Goal: Answer question/provide support: Answer question/provide support

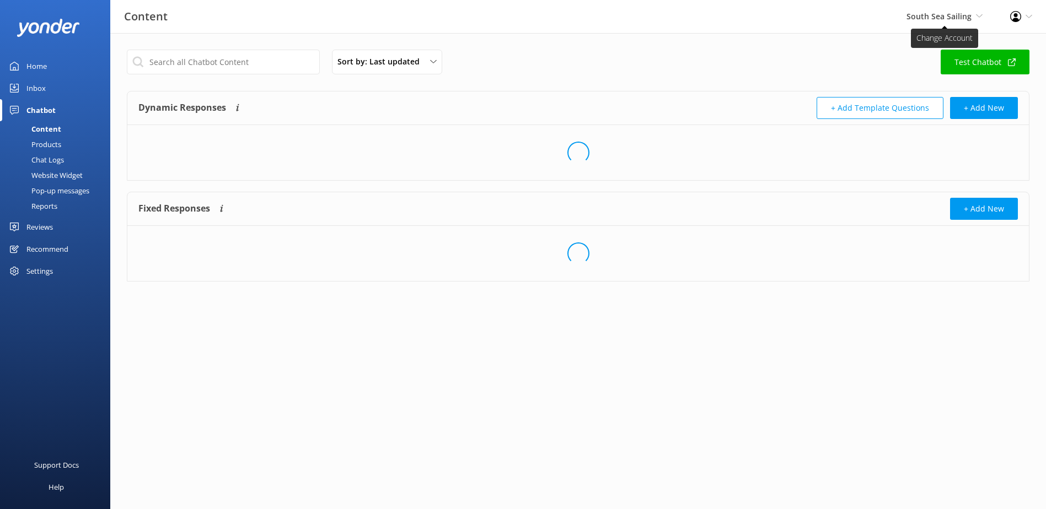
click at [931, 13] on span "South Sea Sailing" at bounding box center [938, 16] width 65 height 10
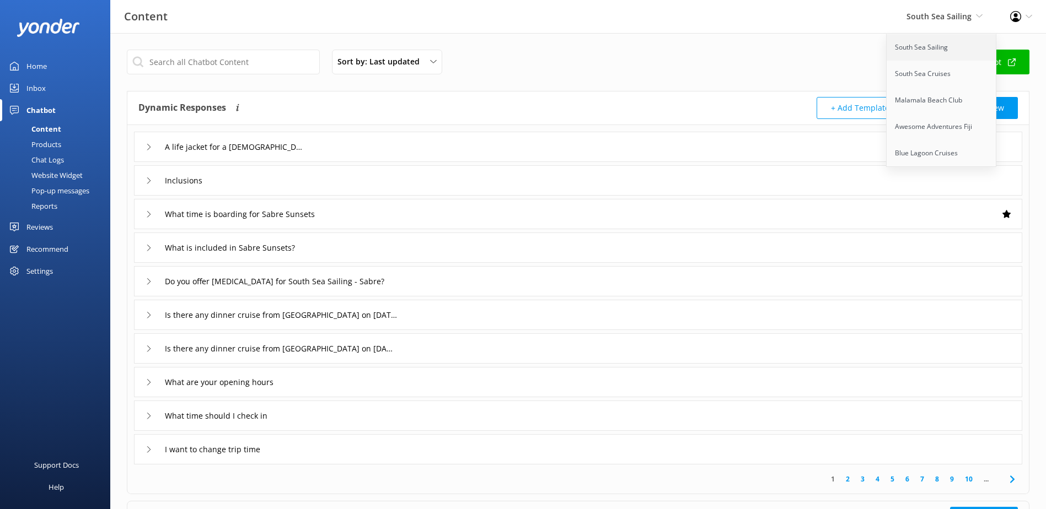
click at [934, 50] on link "South Sea Sailing" at bounding box center [941, 47] width 110 height 26
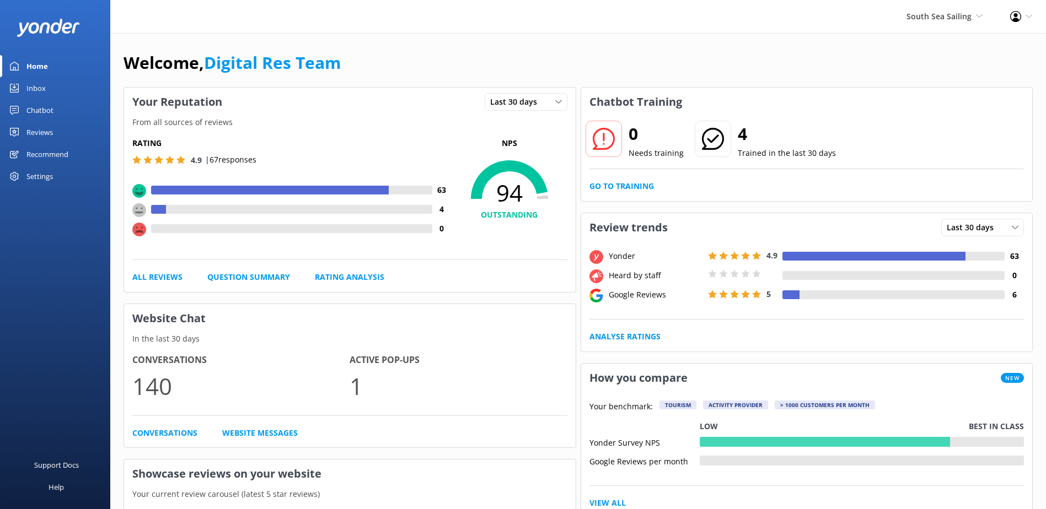
click at [37, 97] on div "Inbox" at bounding box center [35, 88] width 19 height 22
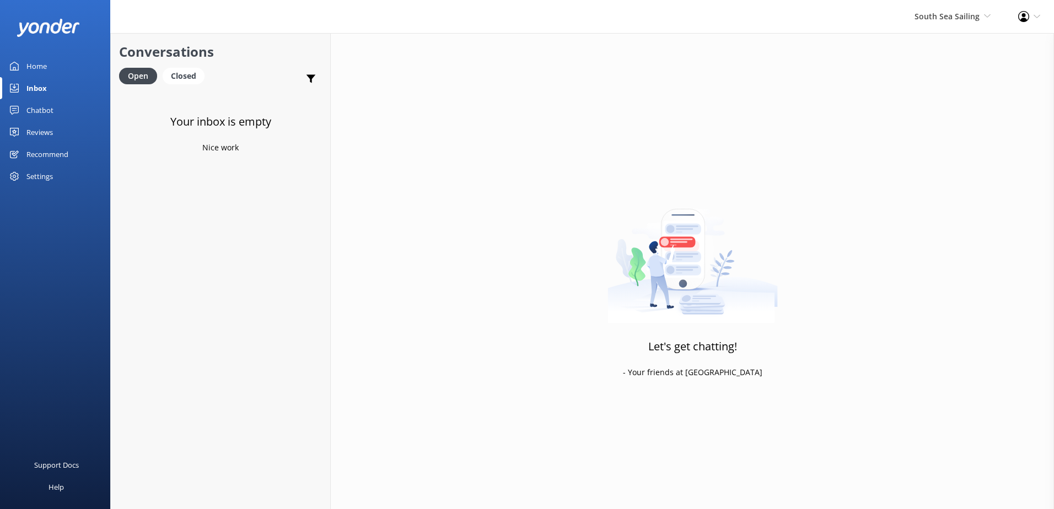
click at [47, 85] on link "Inbox" at bounding box center [55, 88] width 110 height 22
click at [957, 8] on div "South Sea Sailing South Sea Sailing South Sea Cruises Malamala Beach Club Aweso…" at bounding box center [953, 16] width 104 height 33
click at [929, 77] on link "South Sea Cruises" at bounding box center [950, 74] width 110 height 26
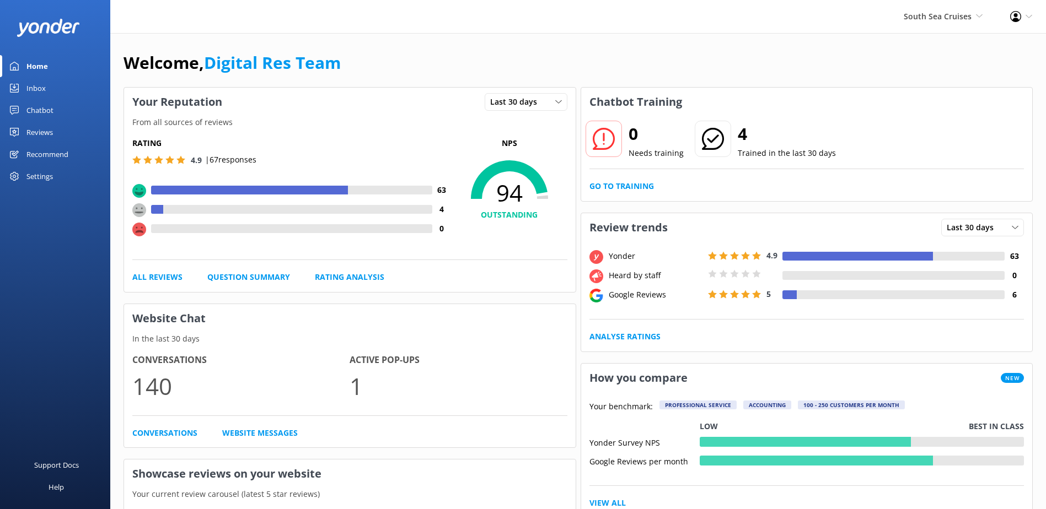
click at [7, 89] on link "Inbox" at bounding box center [55, 88] width 110 height 22
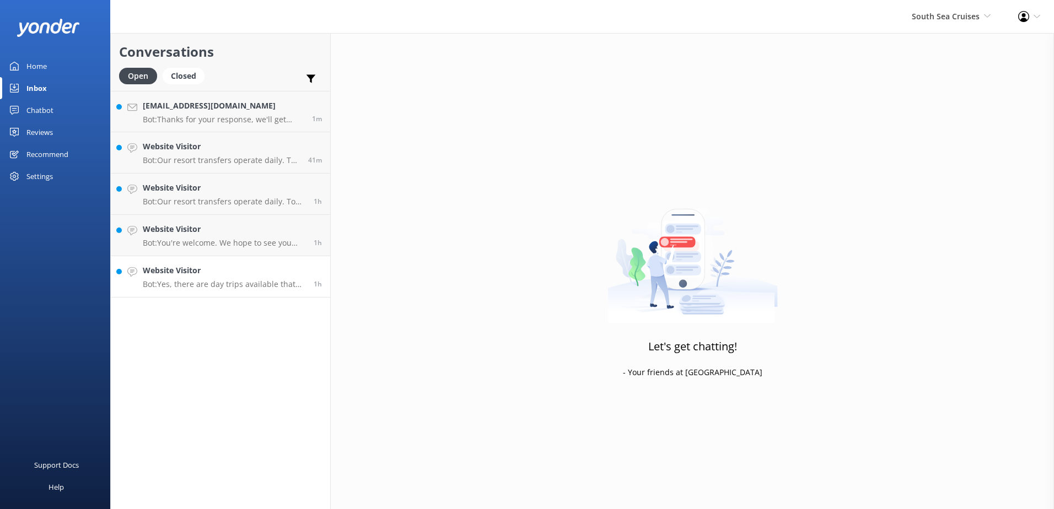
click at [246, 284] on p "Bot: Yes, there are day trips available that operate every day. You can book th…" at bounding box center [224, 284] width 163 height 10
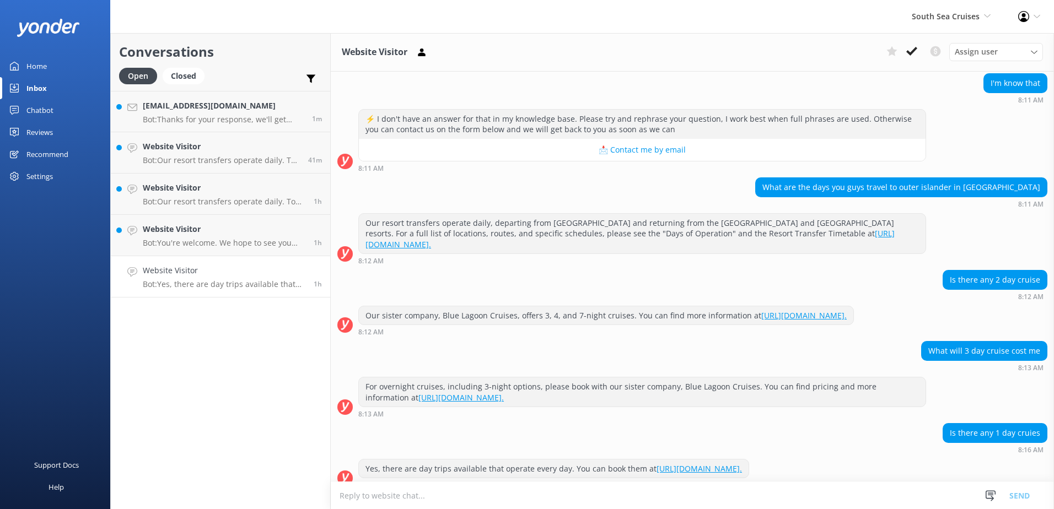
scroll to position [308, 0]
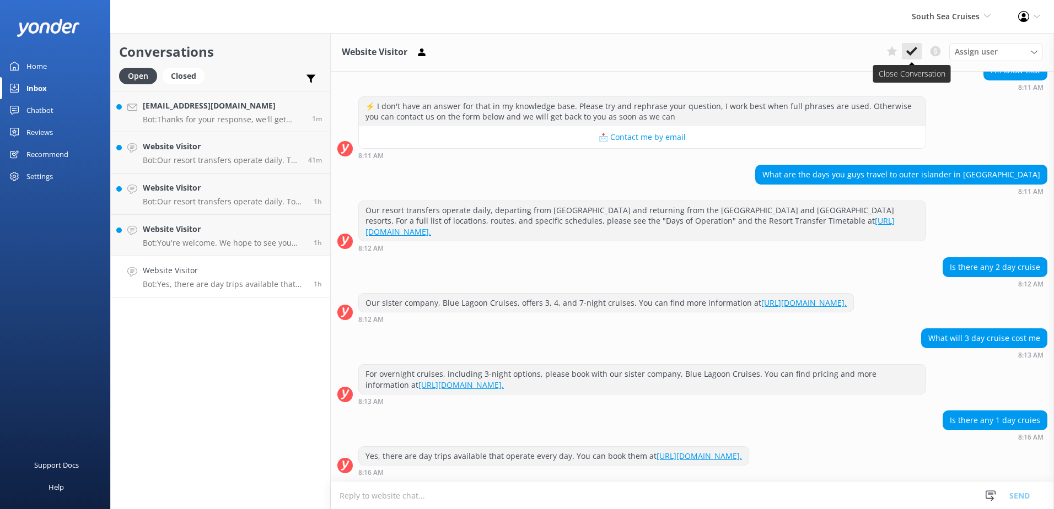
click at [914, 49] on use at bounding box center [911, 51] width 11 height 9
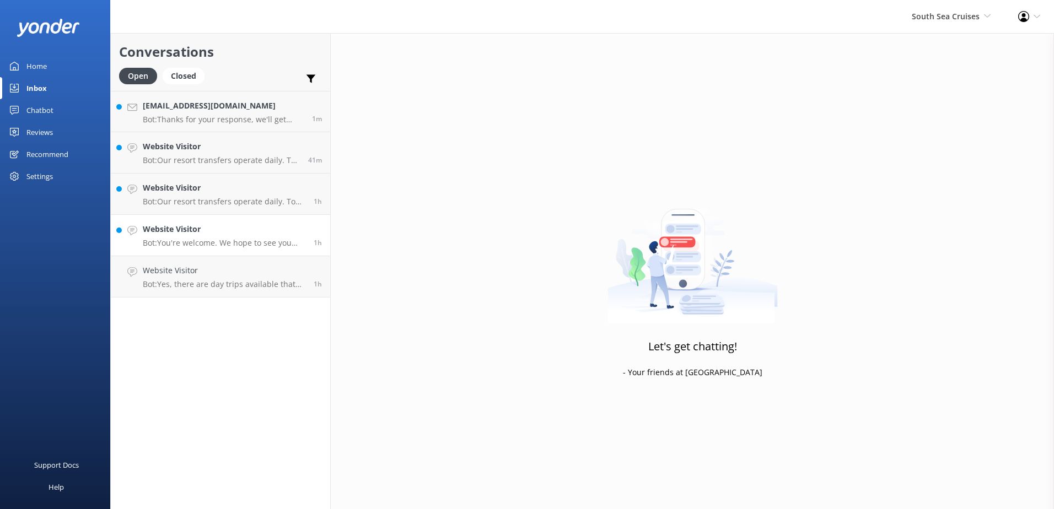
click at [215, 244] on p "Bot: You're welcome. We hope to see you soon!" at bounding box center [224, 243] width 163 height 10
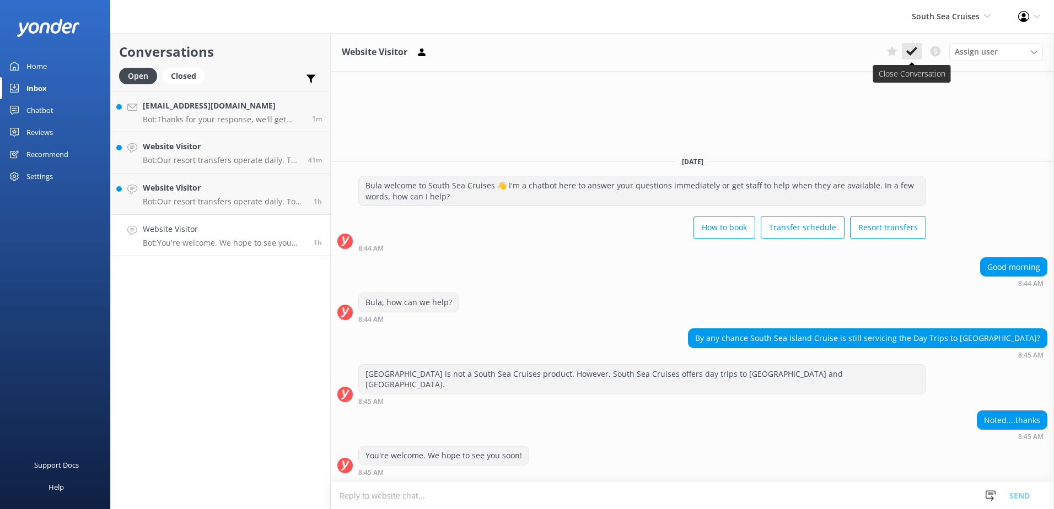
click at [916, 51] on icon at bounding box center [911, 51] width 11 height 11
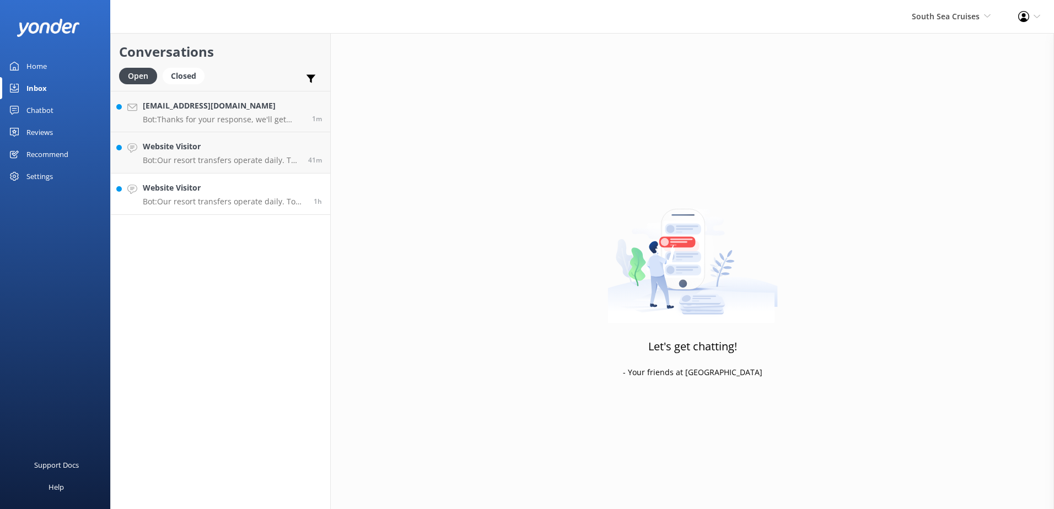
click at [232, 196] on div "Website Visitor Bot: Our resort transfers operate daily. To view the resort tra…" at bounding box center [224, 194] width 163 height 24
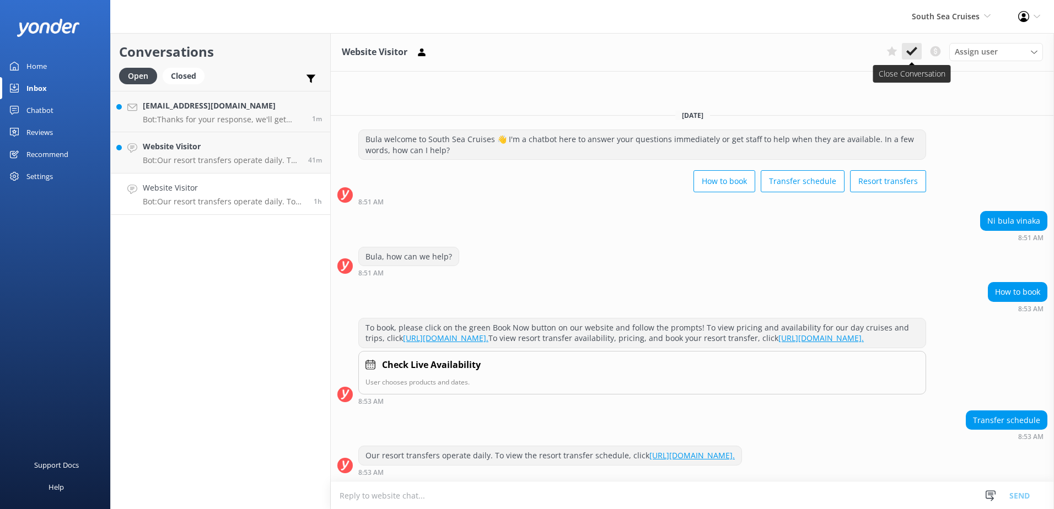
click at [910, 49] on icon at bounding box center [911, 51] width 11 height 11
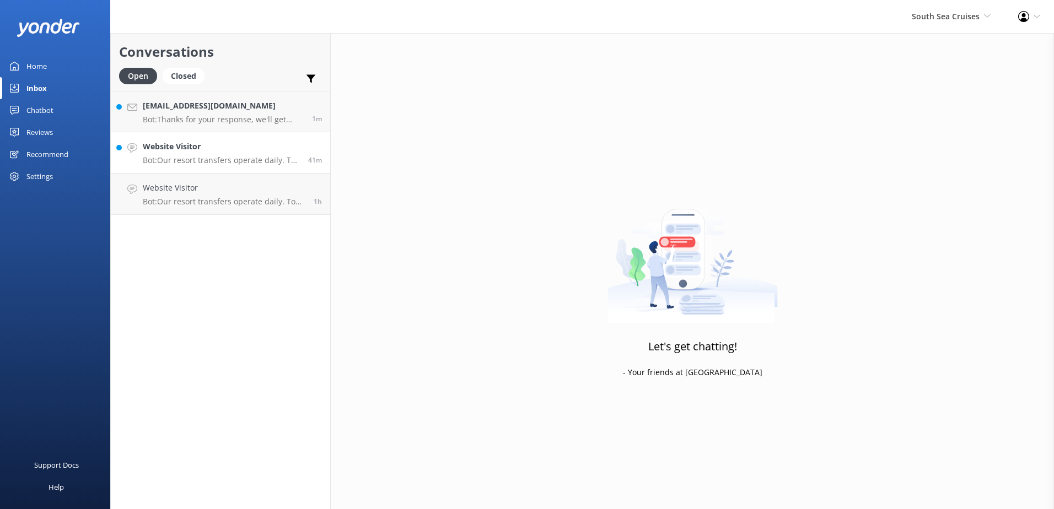
click at [219, 164] on p "Bot: Our resort transfers operate daily. To view the resort transfer schedule, …" at bounding box center [221, 160] width 157 height 10
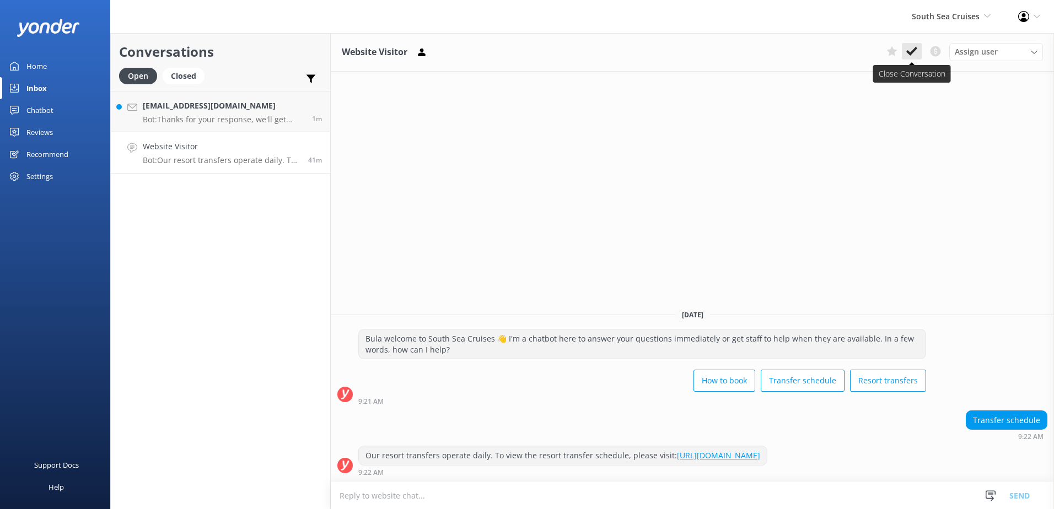
click at [908, 53] on use at bounding box center [911, 51] width 11 height 9
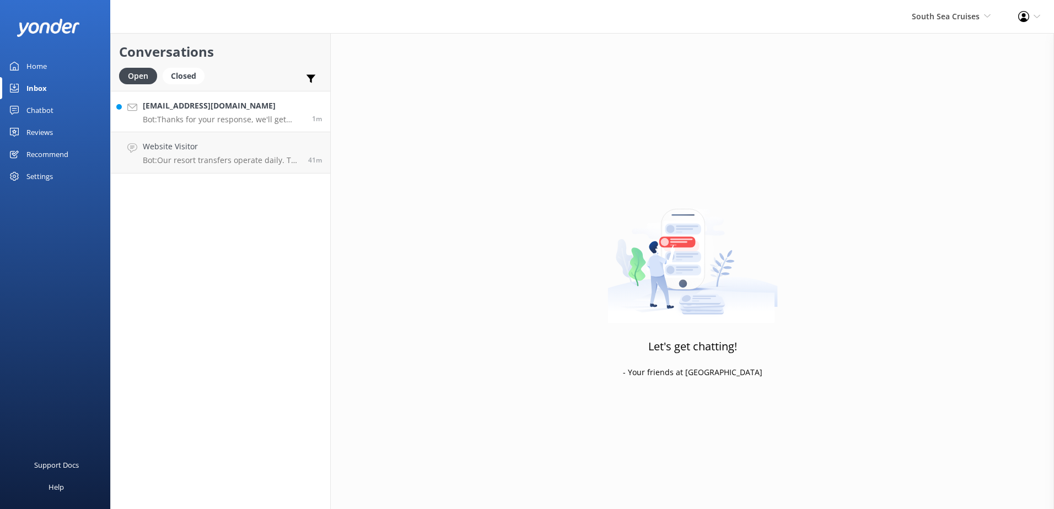
click at [259, 121] on p "Bot: Thanks for your response, we'll get back to you as soon as we can during o…" at bounding box center [223, 120] width 161 height 10
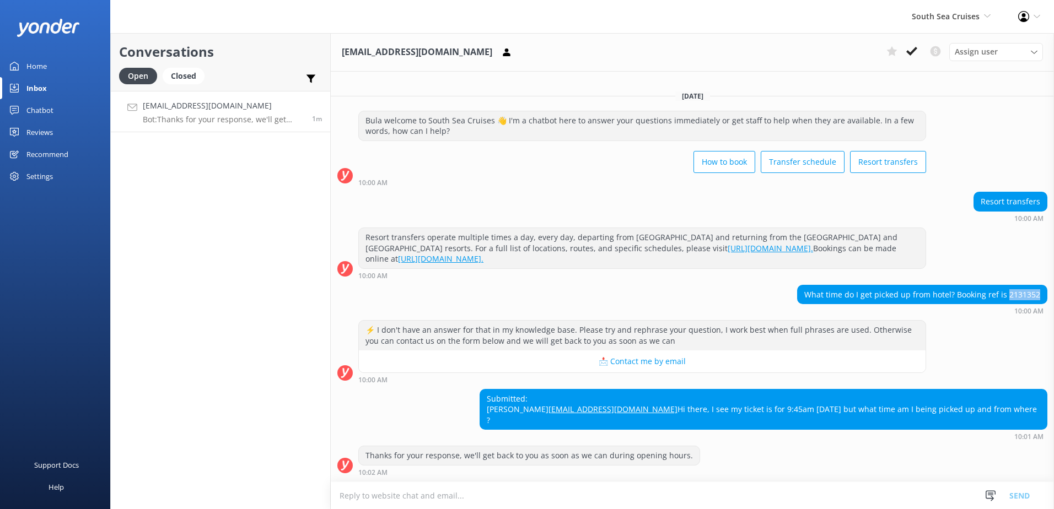
drag, startPoint x: 1002, startPoint y: 283, endPoint x: 1031, endPoint y: 283, distance: 29.2
click at [1031, 286] on div "What time do I get picked up from hotel? Booking ref is 2131352" at bounding box center [922, 295] width 249 height 19
copy div "2131352"
click at [217, 87] on div "Open Closed Important Converted Assigned to me Unassigned" at bounding box center [220, 81] width 203 height 26
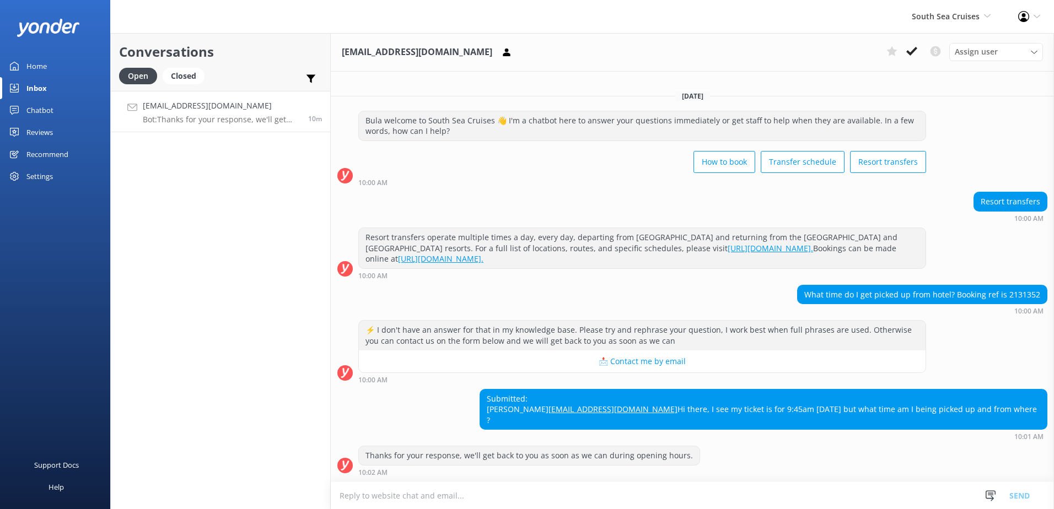
click at [216, 110] on h4 "katelouiseellen1@gmail.com" at bounding box center [221, 106] width 157 height 12
click at [1018, 286] on div "What time do I get picked up from hotel? Booking ref is 2131352" at bounding box center [922, 295] width 249 height 19
copy div "2131352"
click at [952, 464] on div "Thanks for your response, we'll get back to you as soon as we can during openin…" at bounding box center [692, 461] width 723 height 30
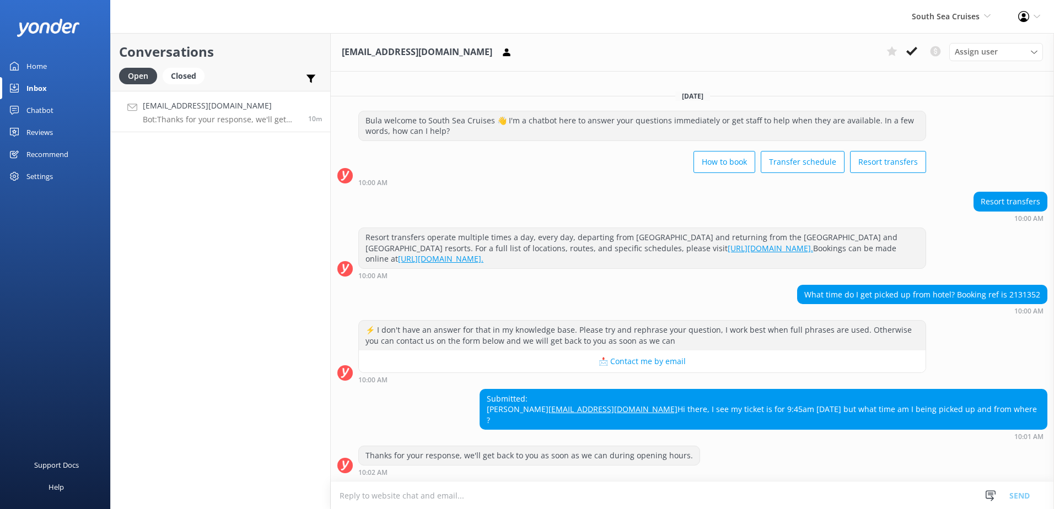
click at [886, 489] on textarea at bounding box center [692, 495] width 723 height 27
click at [885, 496] on textarea at bounding box center [692, 495] width 723 height 27
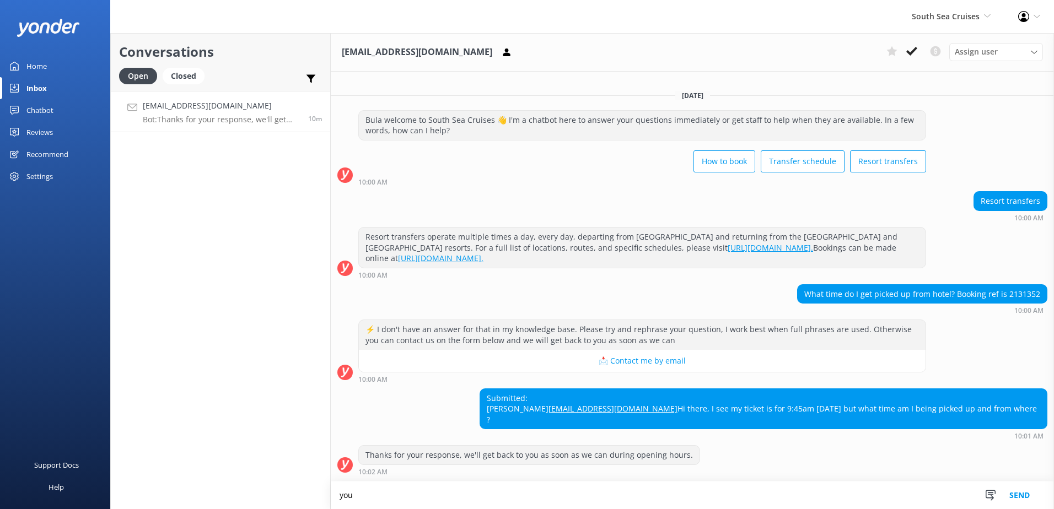
scroll to position [1, 0]
type textarea "y"
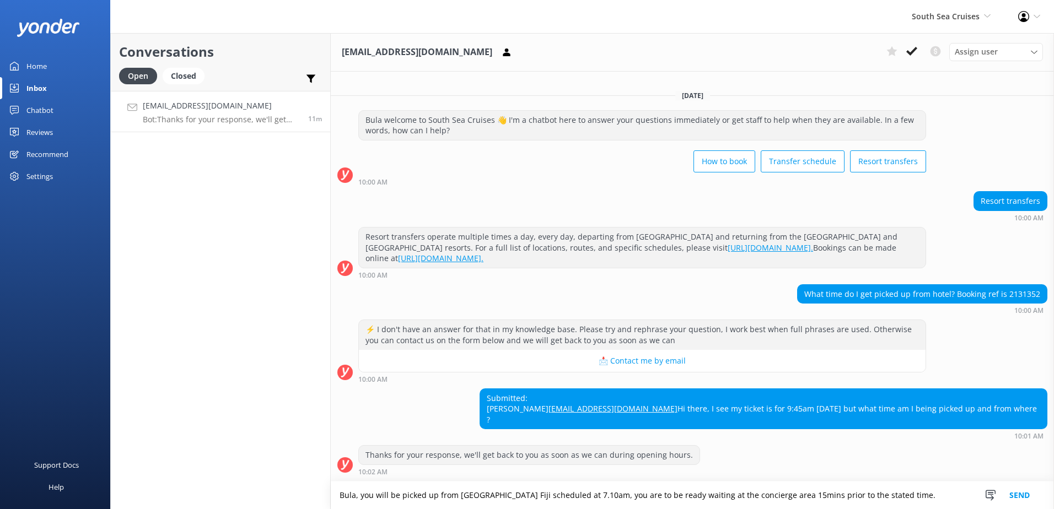
click at [919, 492] on textarea "Bula, you will be picked up from Warwick Fiji scheduled at 7.10am, you are to b…" at bounding box center [692, 496] width 723 height 28
type textarea "Bula, you will be picked up from Warwick Fiji scheduled at 7.10am, you are to b…"
click at [1034, 499] on button "Send" at bounding box center [1019, 496] width 41 height 28
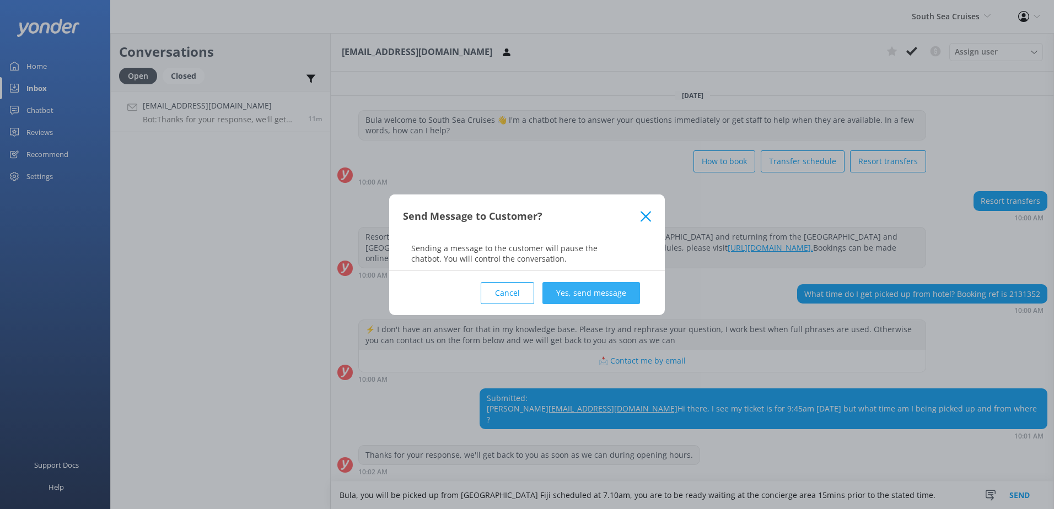
click at [611, 293] on button "Yes, send message" at bounding box center [591, 293] width 98 height 22
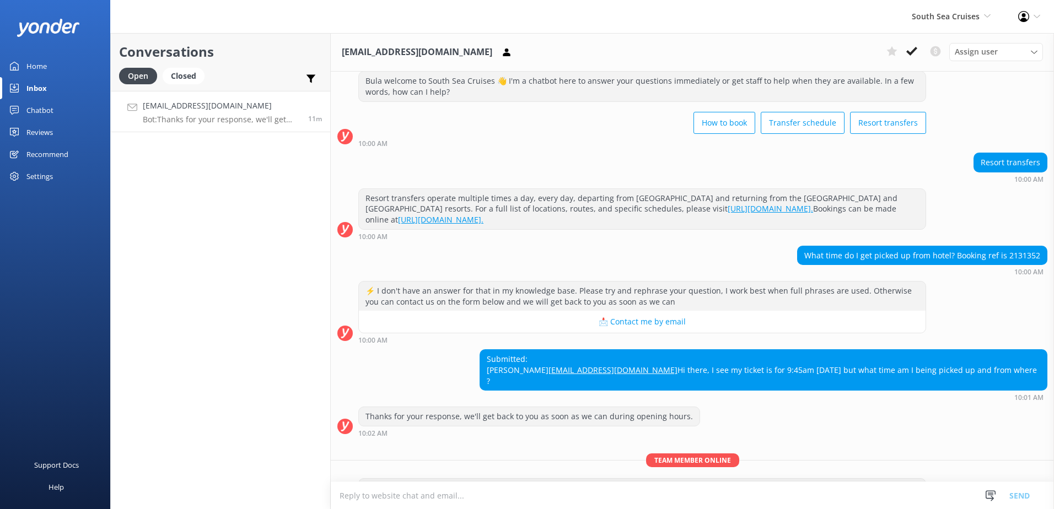
scroll to position [72, 0]
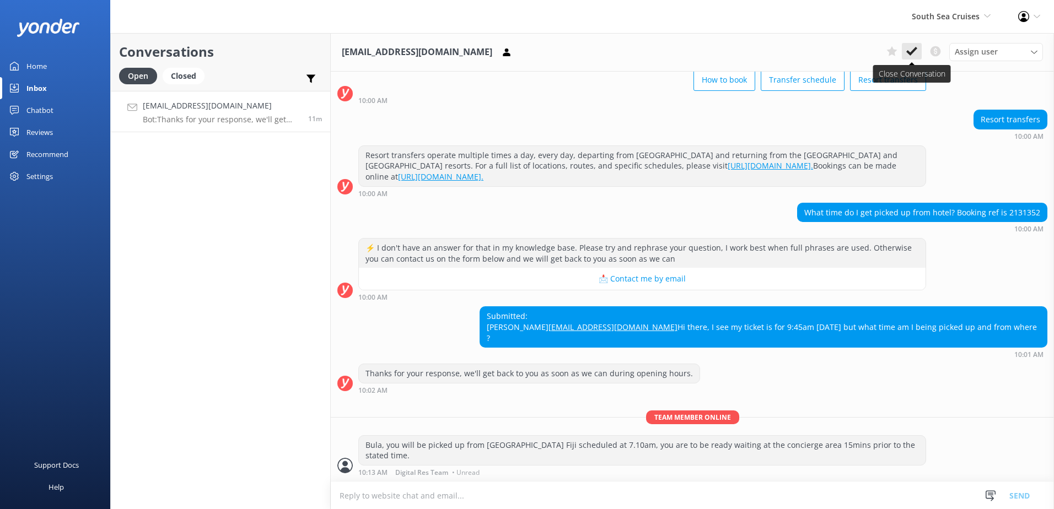
click at [920, 49] on button at bounding box center [912, 51] width 20 height 17
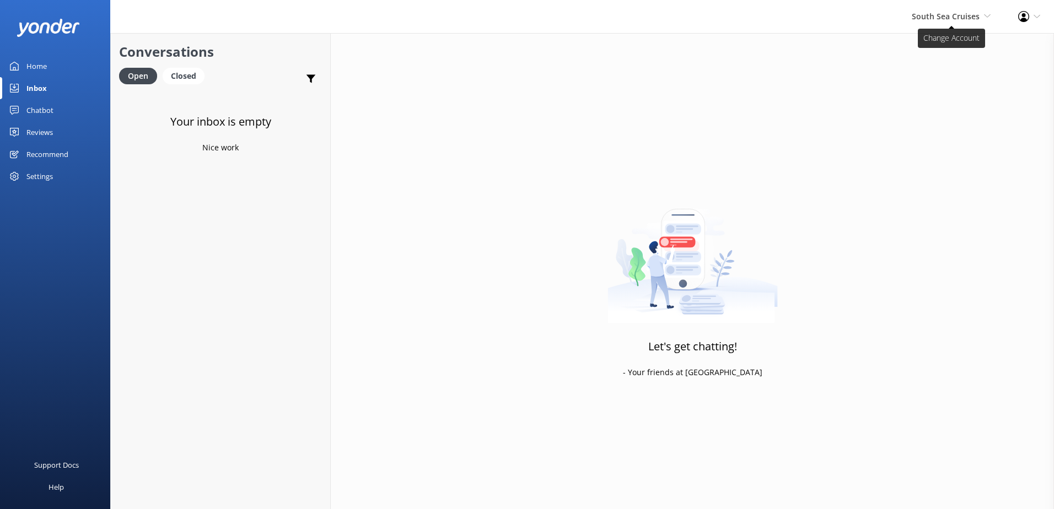
click at [922, 19] on span "South Sea Cruises" at bounding box center [946, 16] width 68 height 10
click at [936, 98] on link "Malamala Beach Club" at bounding box center [950, 100] width 110 height 26
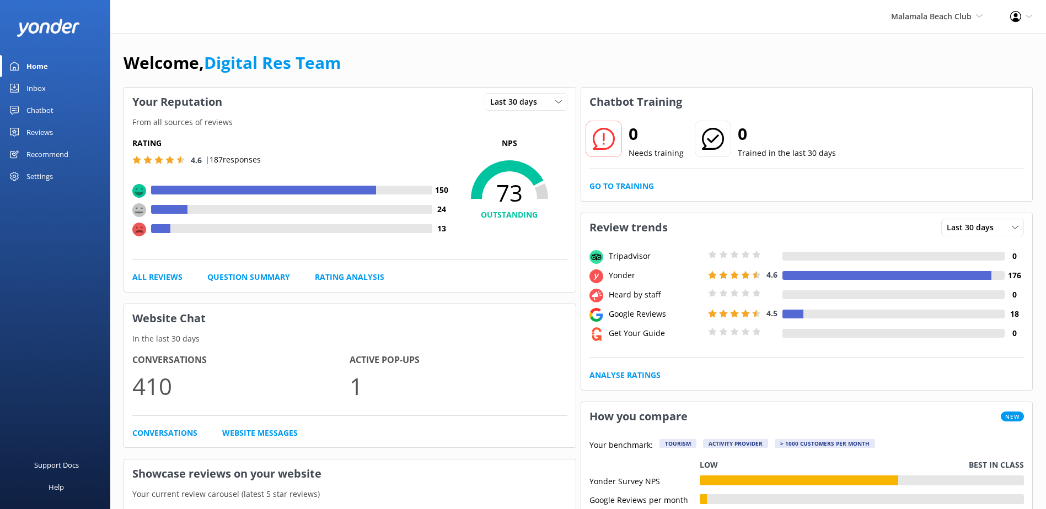
click at [40, 89] on div "Inbox" at bounding box center [35, 88] width 19 height 22
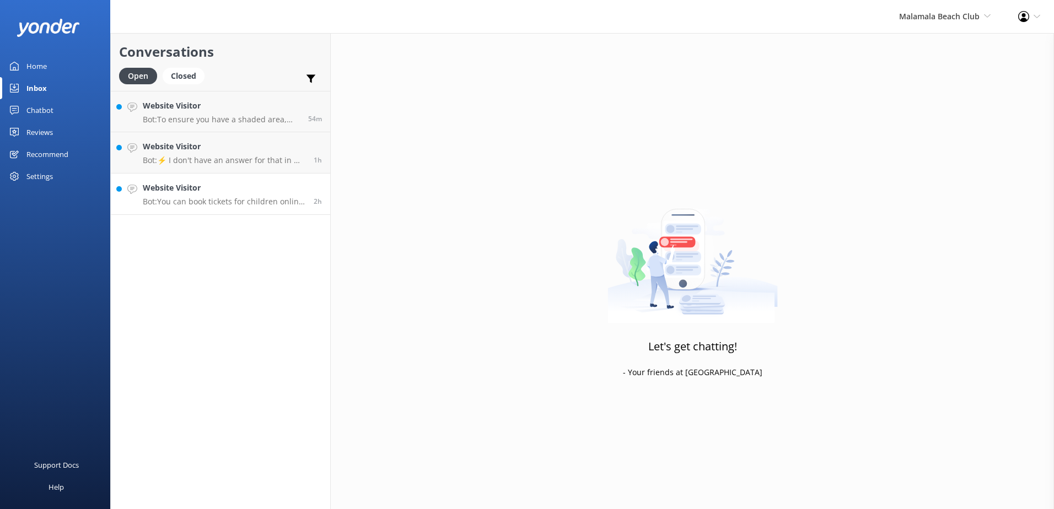
click at [211, 203] on p "Bot: You can book tickets for children online at https://secure.malamalabeachcl…" at bounding box center [224, 202] width 163 height 10
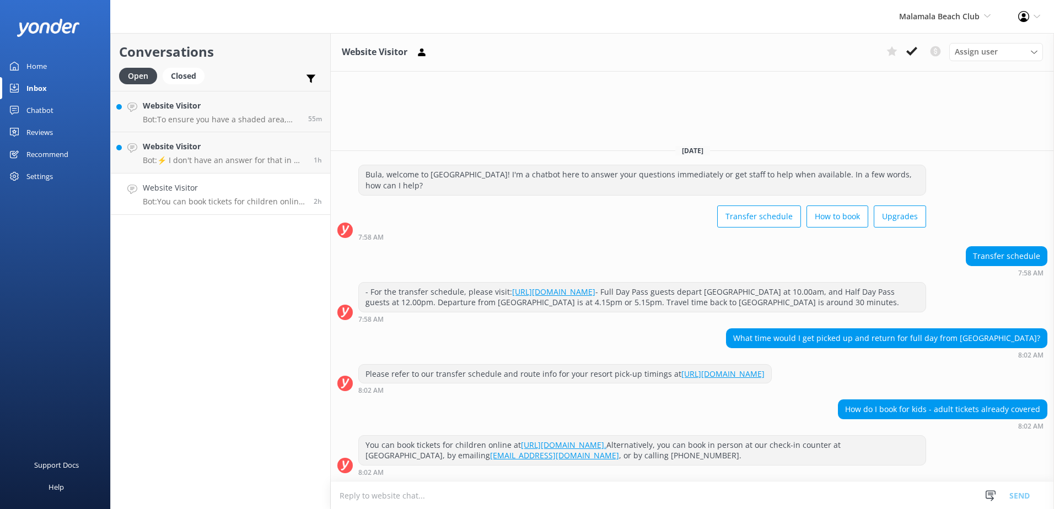
click at [671, 494] on textarea at bounding box center [692, 495] width 723 height 27
click at [738, 494] on textarea at bounding box center [692, 495] width 723 height 27
click at [580, 493] on textarea at bounding box center [692, 495] width 723 height 27
paste textarea "Children pay the same rate as adults except for infants under 3 who are free of…"
type textarea "Children pay the same rate as adults except for infants under 3 who are free of…"
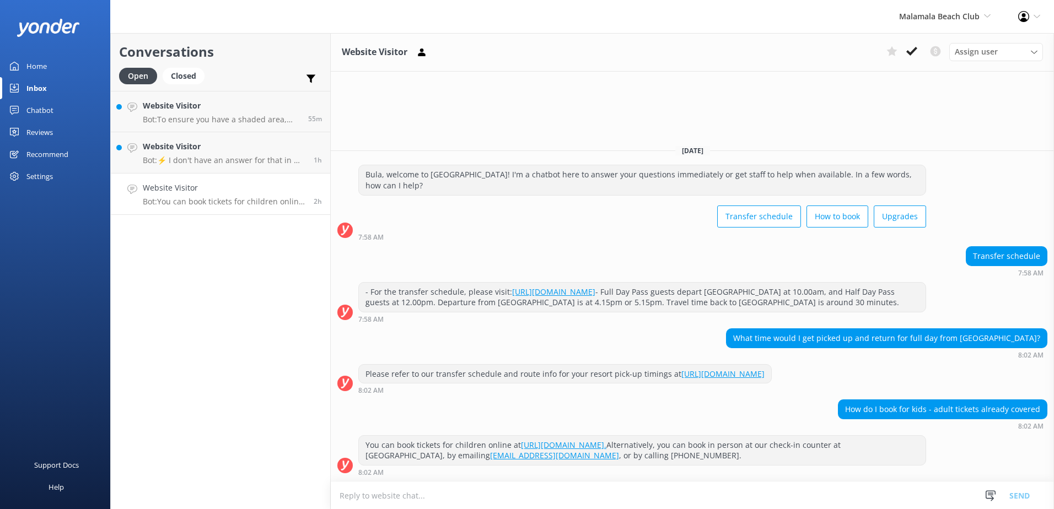
drag, startPoint x: 0, startPoint y: 0, endPoint x: 724, endPoint y: 491, distance: 874.6
click at [724, 491] on textarea at bounding box center [692, 495] width 723 height 27
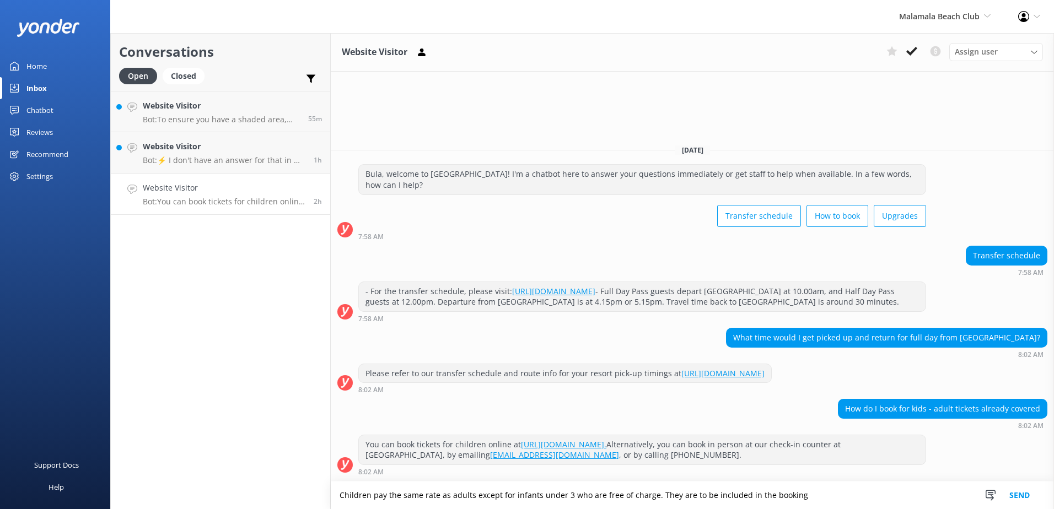
type textarea "Children pay the same rate as adults except for infants under 3 who are free of…"
click at [1022, 496] on button "Send" at bounding box center [1019, 496] width 41 height 28
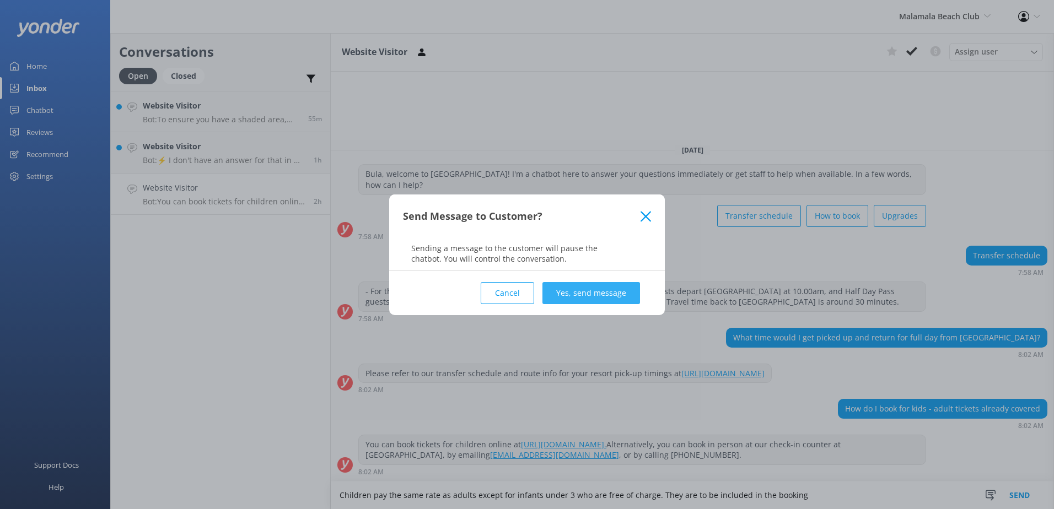
click at [599, 290] on button "Yes, send message" at bounding box center [591, 293] width 98 height 22
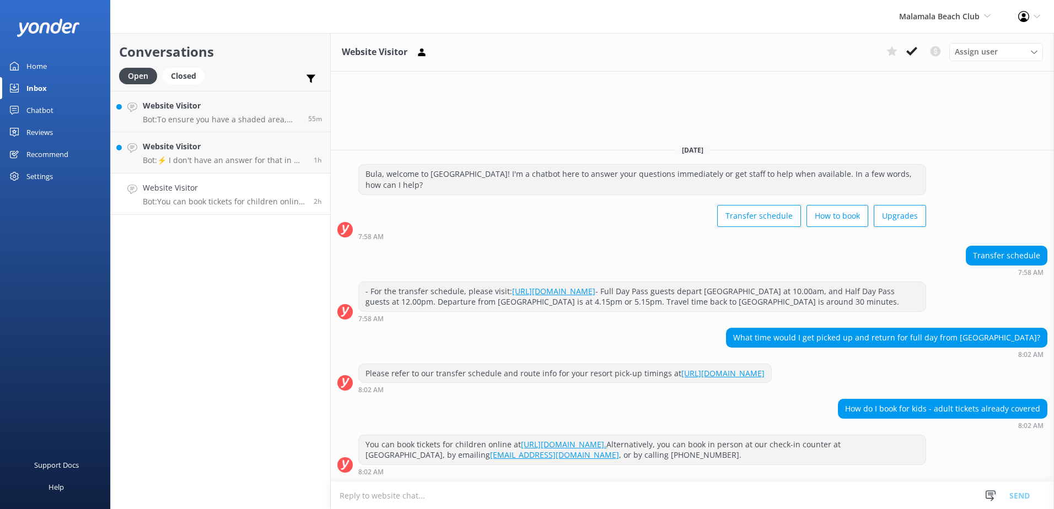
scroll to position [18, 0]
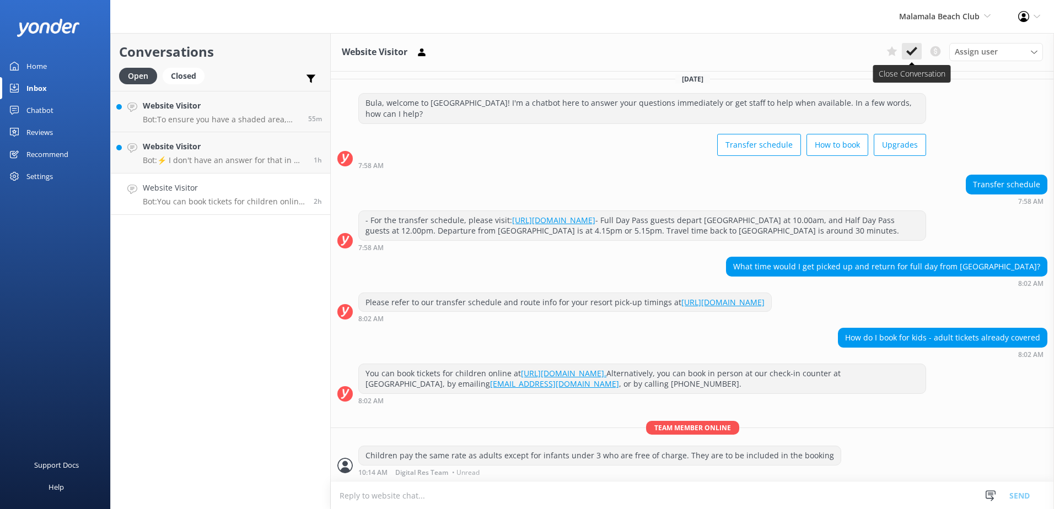
click at [910, 49] on icon at bounding box center [911, 51] width 11 height 11
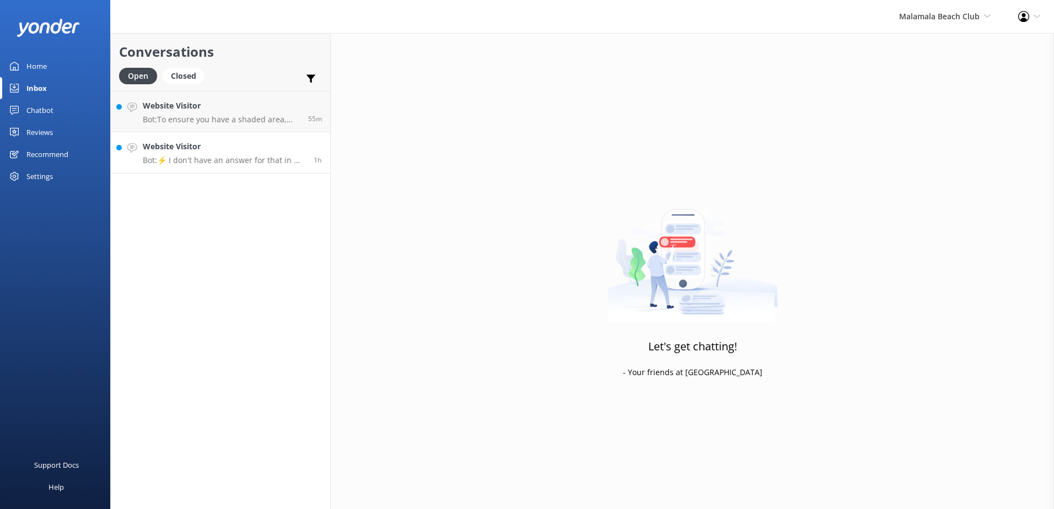
click at [276, 150] on h4 "Website Visitor" at bounding box center [224, 147] width 163 height 12
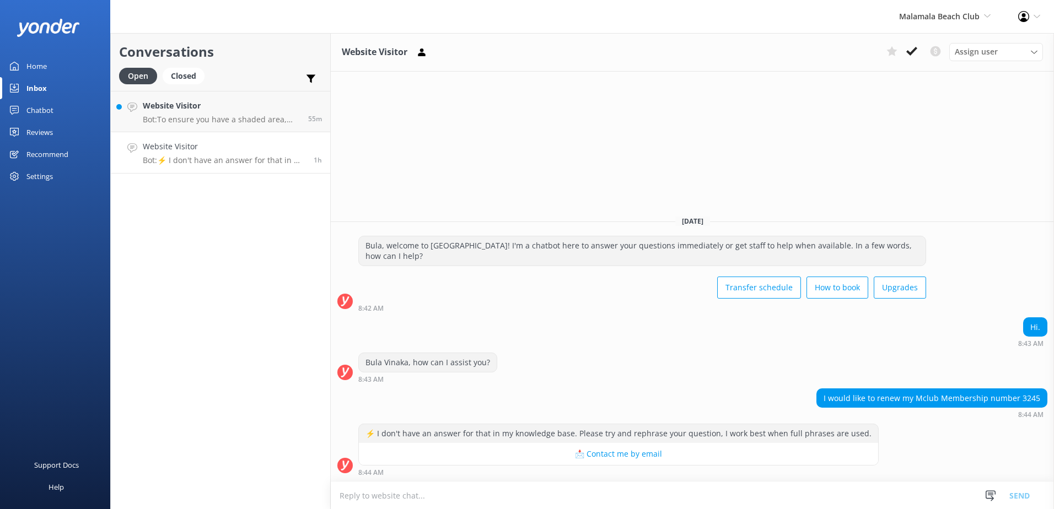
click at [987, 433] on div "⚡ I don't have an answer for that in my knowledge base. Please try and rephrase…" at bounding box center [692, 450] width 723 height 52
click at [816, 498] on textarea at bounding box center [692, 495] width 723 height 27
paste textarea "Please contact & liaise directly with our South Sea Cruises Reservations team, …"
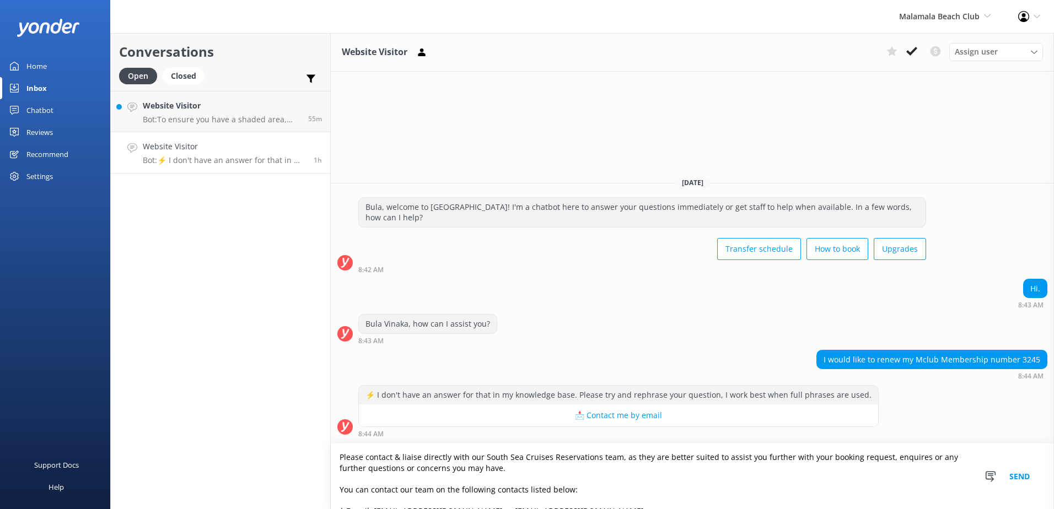
type textarea "Please contact & liaise directly with our South Sea Cruises Reservations team, …"
click at [1036, 486] on button "Send" at bounding box center [1019, 477] width 41 height 66
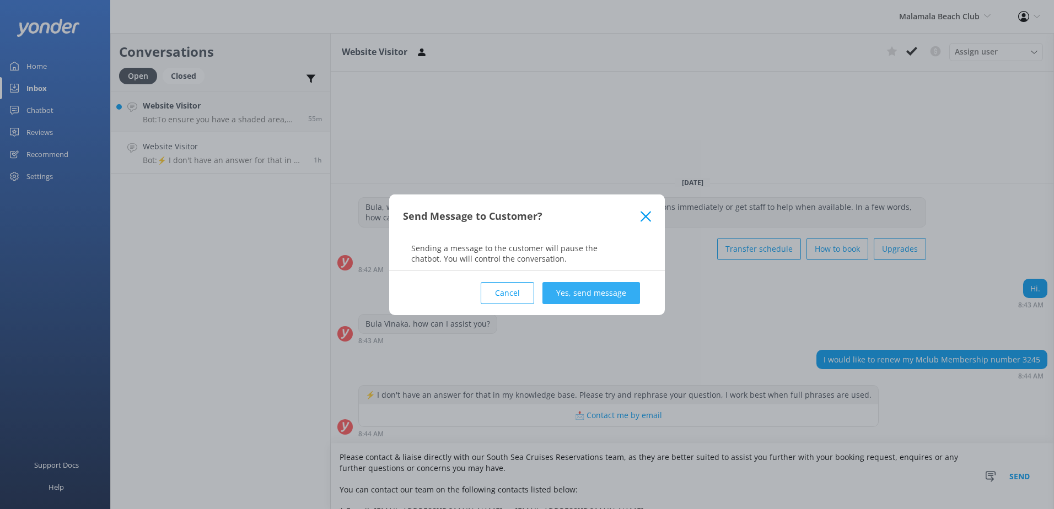
click at [600, 288] on button "Yes, send message" at bounding box center [591, 293] width 98 height 22
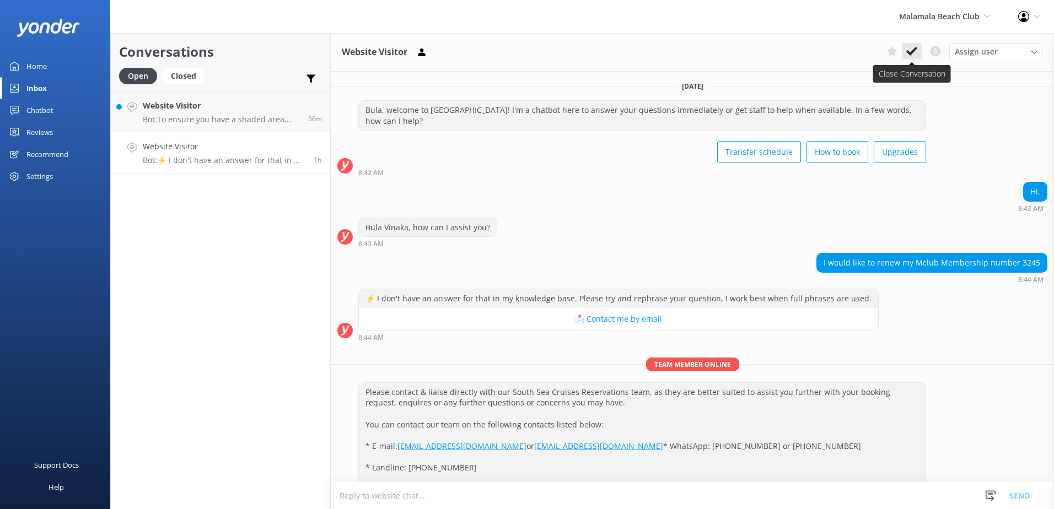
scroll to position [55, 0]
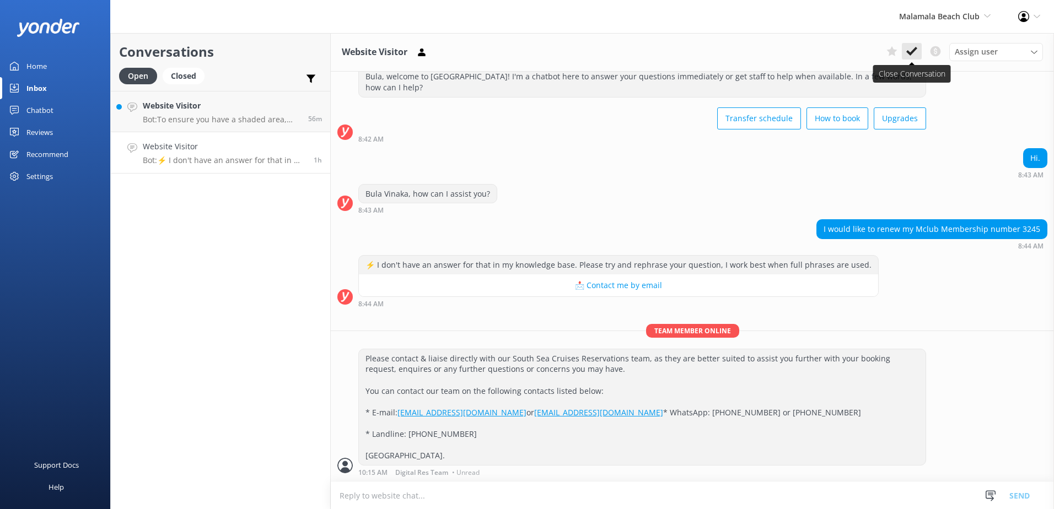
click at [909, 52] on use at bounding box center [911, 51] width 11 height 9
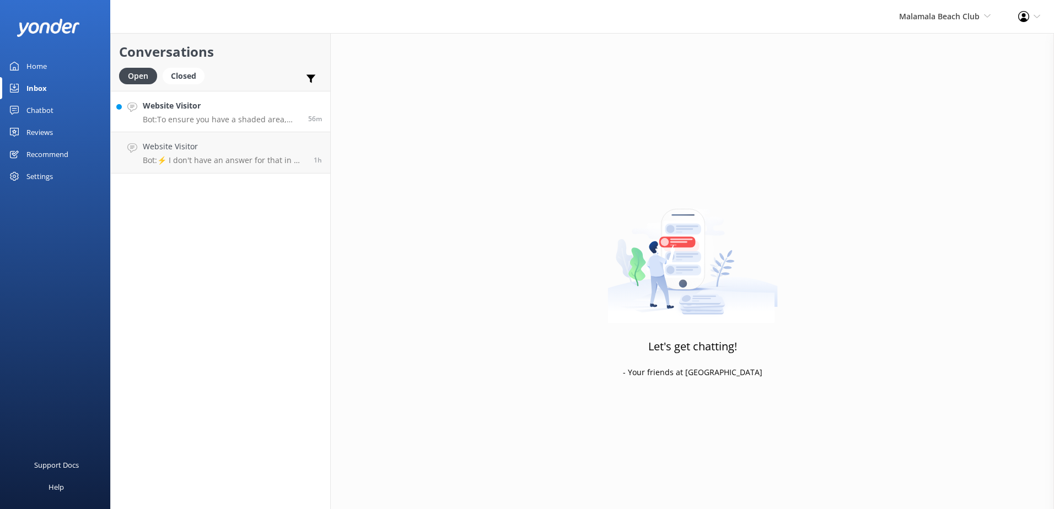
click at [235, 117] on p "Bot: To ensure you have a shaded area, you can book a Poolside Daybed or Cabana…" at bounding box center [221, 120] width 157 height 10
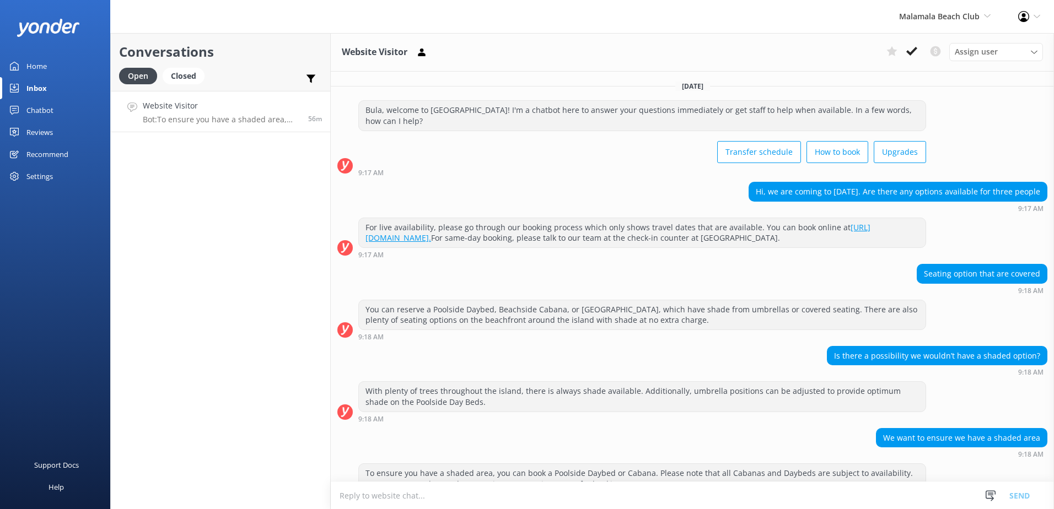
scroll to position [28, 0]
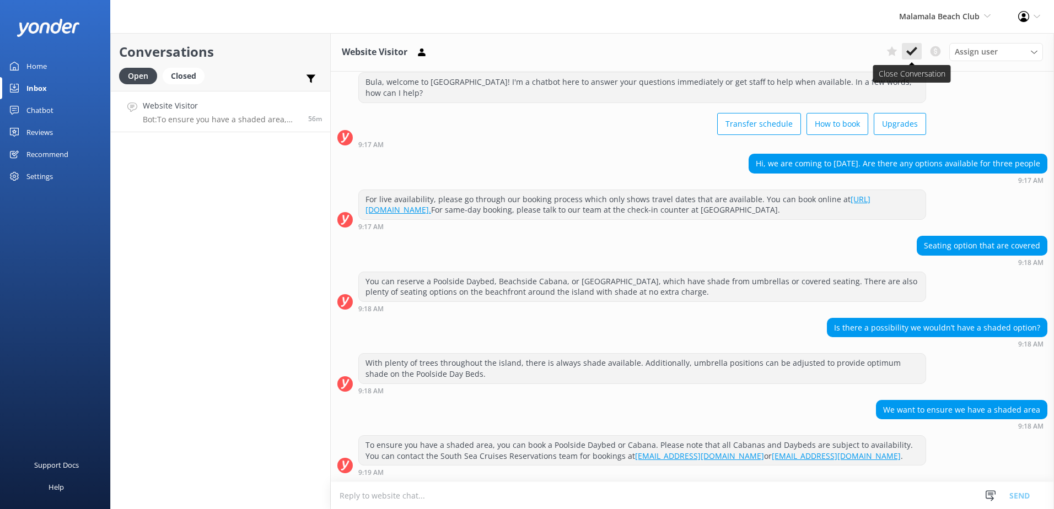
click at [903, 51] on button at bounding box center [912, 51] width 20 height 17
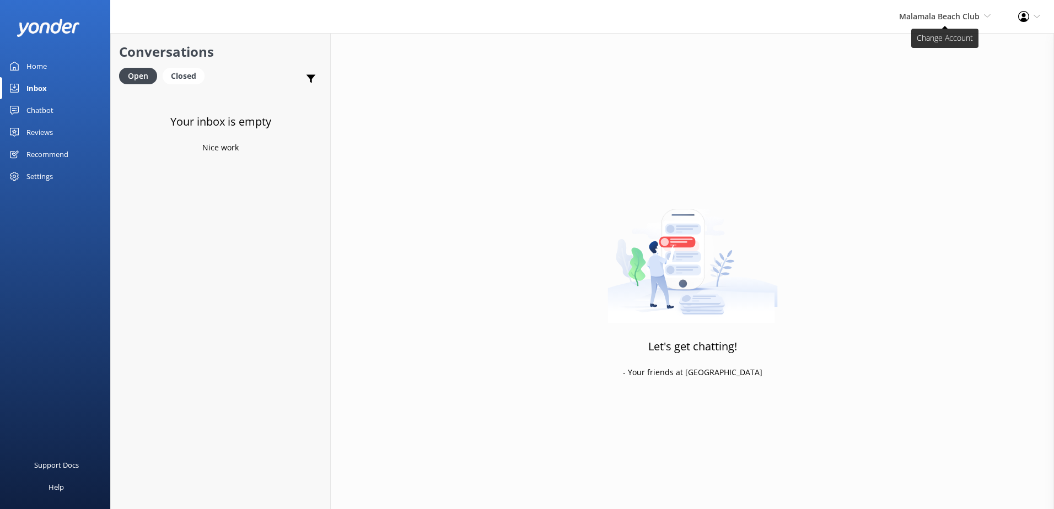
click at [944, 20] on span "Malamala Beach Club" at bounding box center [939, 16] width 80 height 10
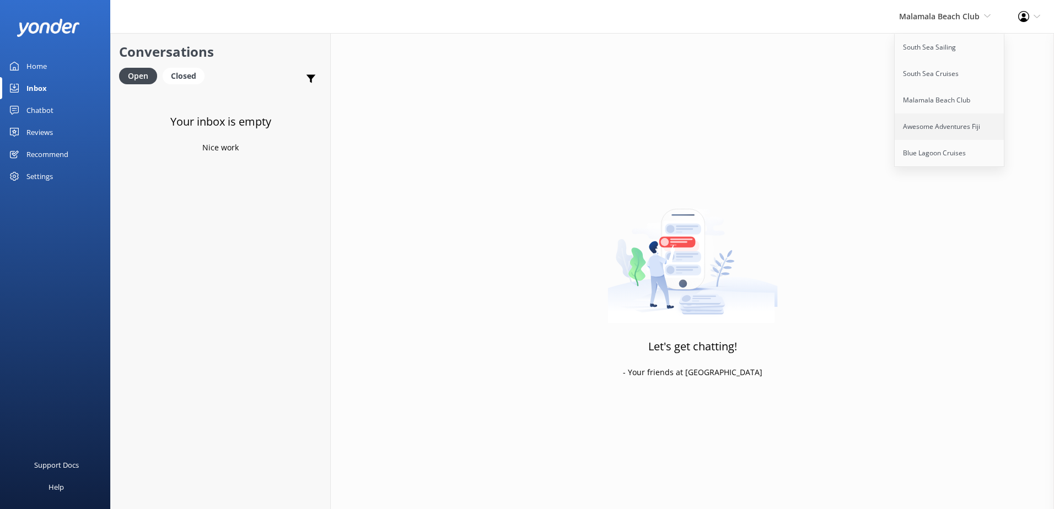
click at [933, 128] on link "Awesome Adventures Fiji" at bounding box center [950, 127] width 110 height 26
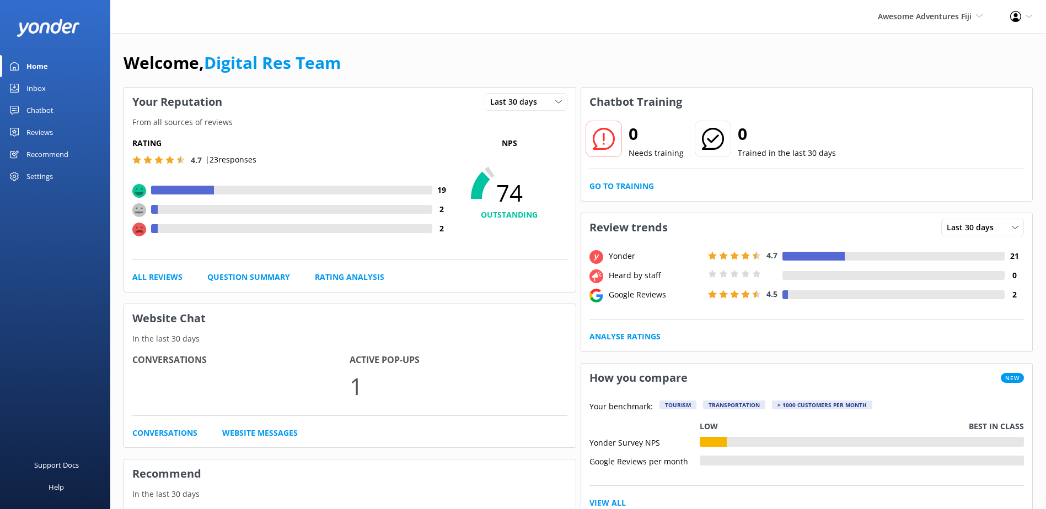
click at [39, 86] on div "Inbox" at bounding box center [35, 88] width 19 height 22
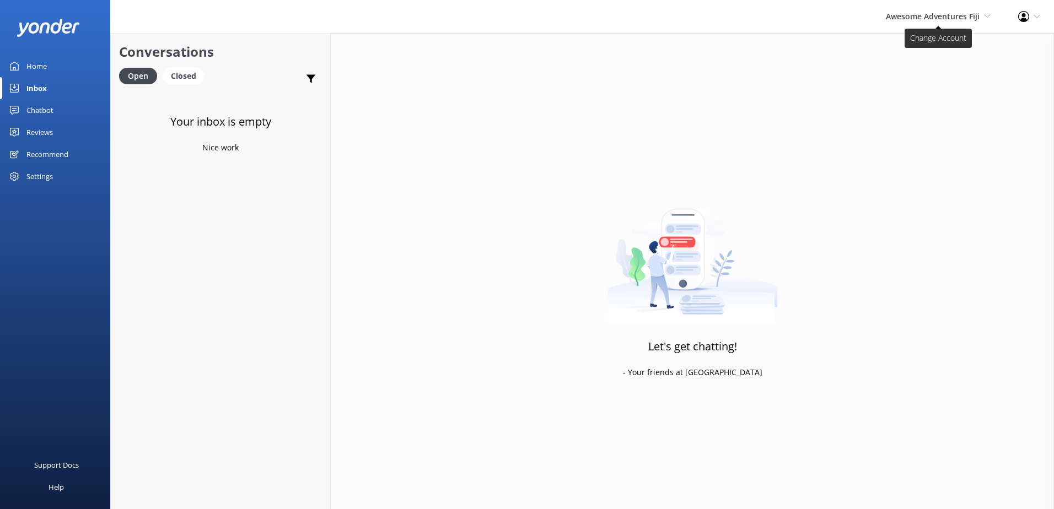
click at [898, 15] on span "Awesome Adventures Fiji" at bounding box center [933, 16] width 94 height 10
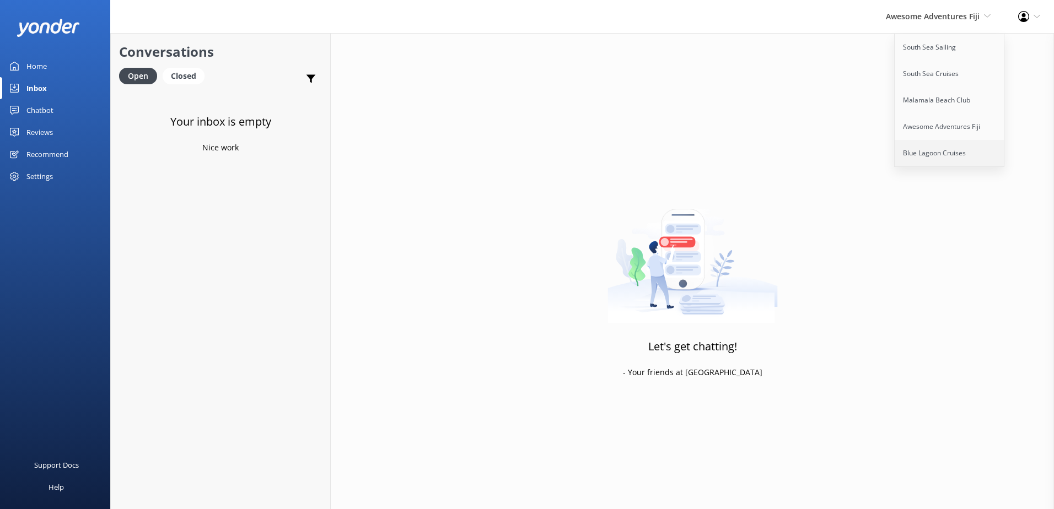
click at [927, 152] on link "Blue Lagoon Cruises" at bounding box center [950, 153] width 110 height 26
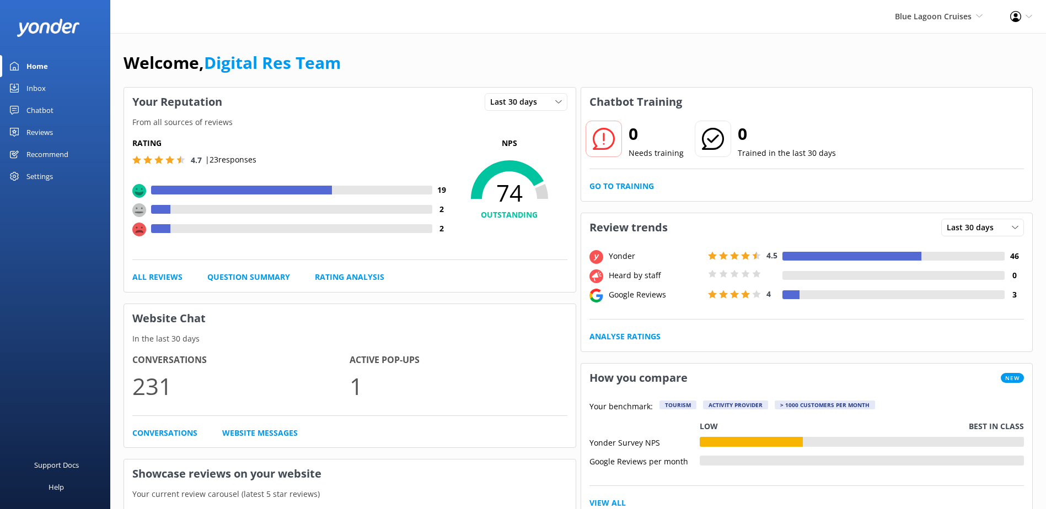
click at [43, 83] on div "Inbox" at bounding box center [35, 88] width 19 height 22
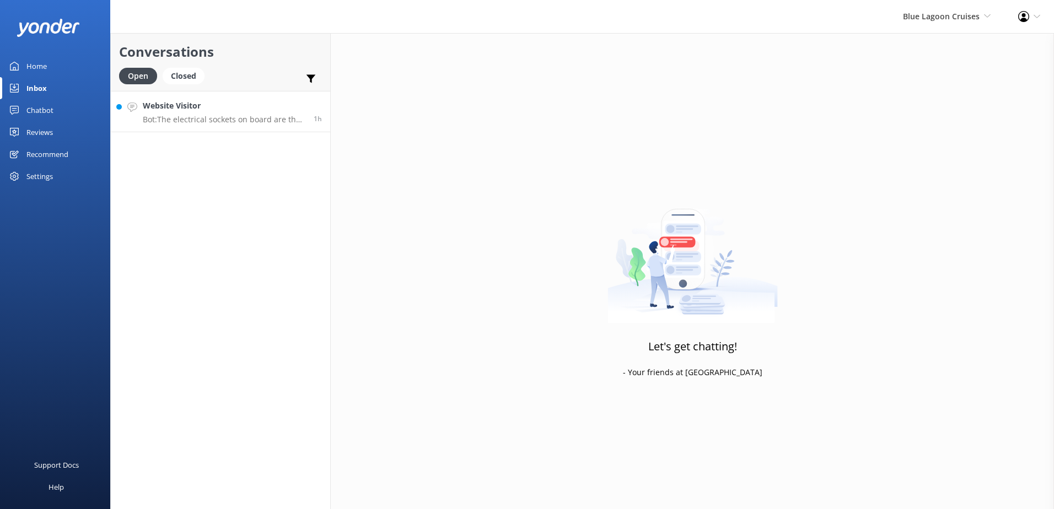
click at [228, 125] on link "Website Visitor Bot: The electrical sockets on board are the same as in New Zea…" at bounding box center [220, 111] width 219 height 41
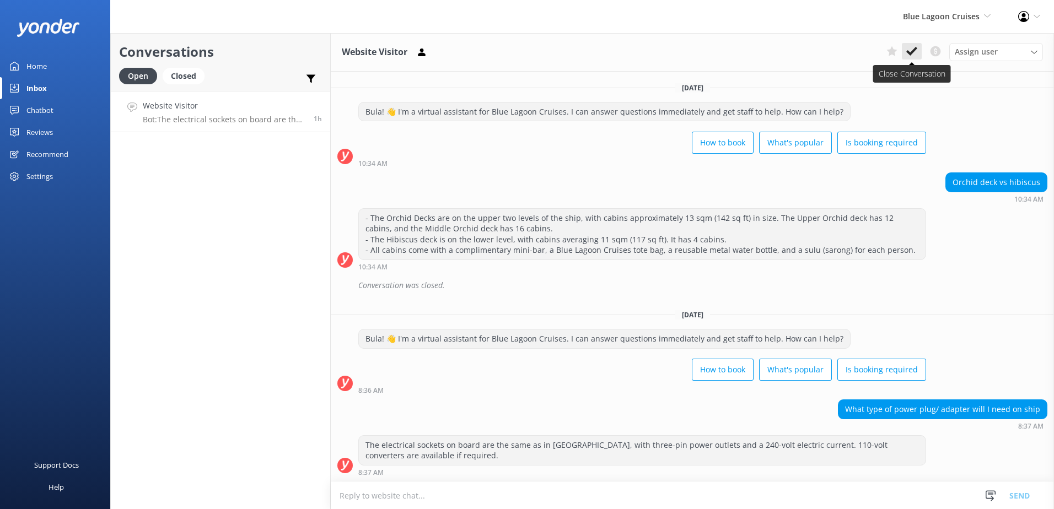
click at [908, 53] on use at bounding box center [911, 51] width 11 height 9
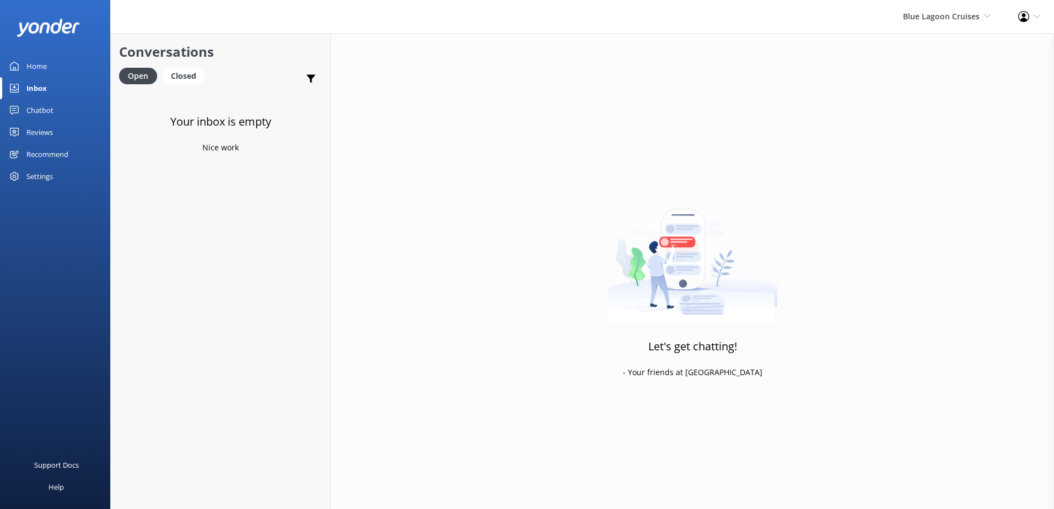
click at [954, 25] on div "Blue Lagoon Cruises South Sea Sailing South Sea Cruises Malamala Beach Club Awe…" at bounding box center [946, 16] width 115 height 33
click at [787, 70] on div "Let's get chatting! - Your friends at Yonder" at bounding box center [692, 287] width 723 height 509
click at [950, 17] on span "Blue Lagoon Cruises" at bounding box center [941, 16] width 77 height 10
click at [917, 17] on span "Blue Lagoon Cruises" at bounding box center [941, 16] width 77 height 10
click at [946, 49] on link "South Sea Sailing" at bounding box center [950, 47] width 110 height 26
